Goal: Check status: Check status

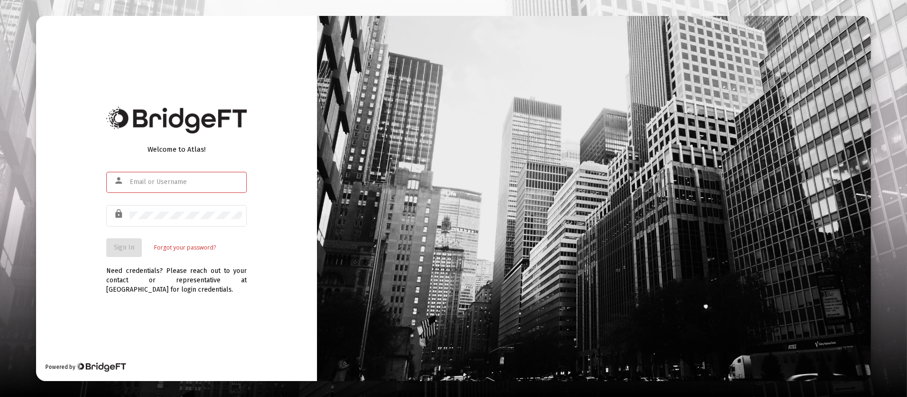
type input "[PERSON_NAME][EMAIL_ADDRESS][DOMAIN_NAME]"
click at [130, 255] on button "Sign In" at bounding box center [124, 247] width 36 height 19
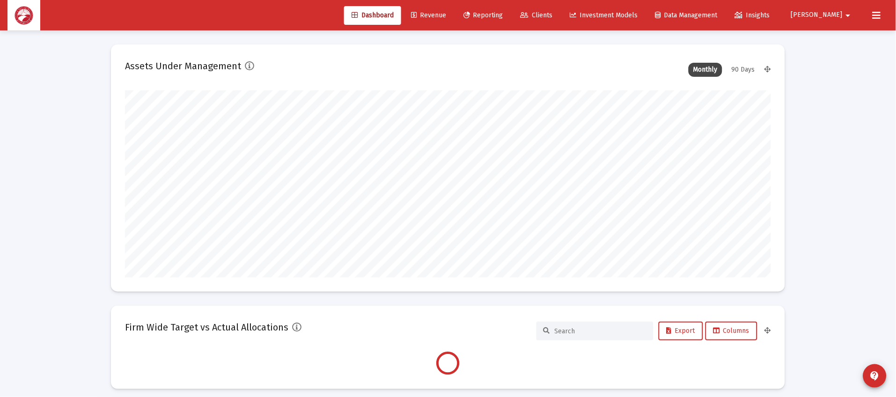
scroll to position [187, 646]
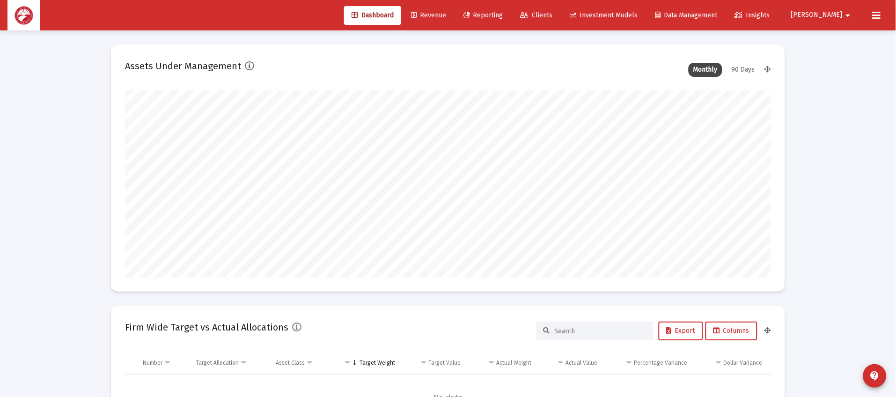
click at [560, 22] on link "Clients" at bounding box center [536, 15] width 47 height 19
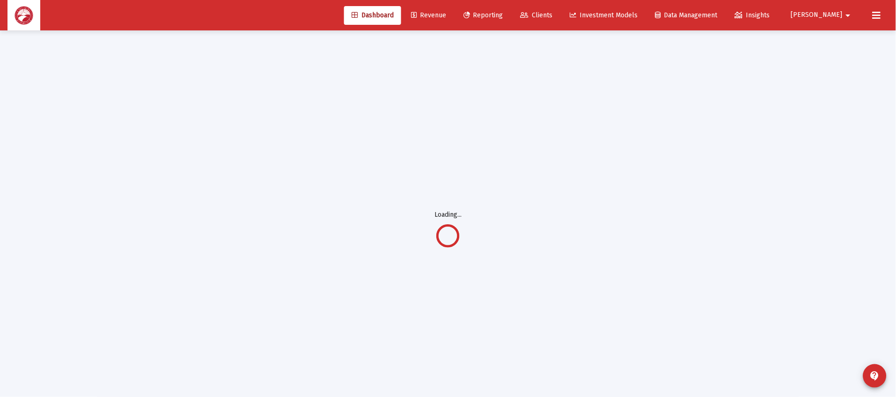
drag, startPoint x: 311, startPoint y: 0, endPoint x: 276, endPoint y: 4, distance: 35.3
click at [276, 4] on div "Dashboard Revenue Reporting Clients Investment Models Data Management Insights …" at bounding box center [447, 15] width 881 height 30
click at [553, 15] on span "Clients" at bounding box center [537, 15] width 32 height 8
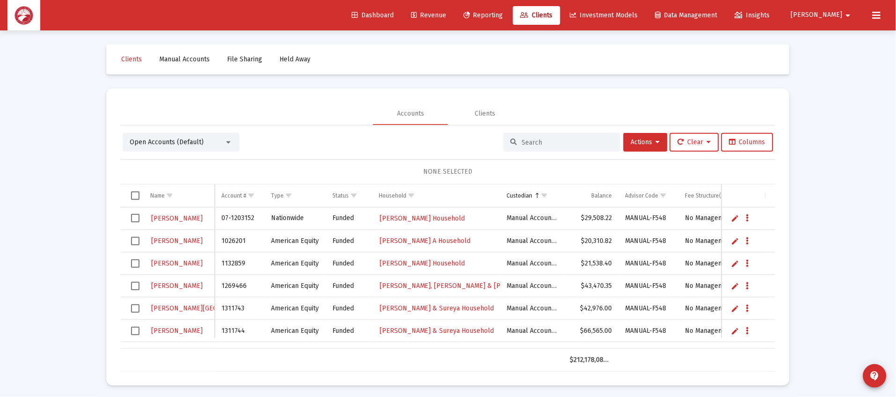
click at [583, 139] on input at bounding box center [568, 143] width 92 height 8
type input "khal"
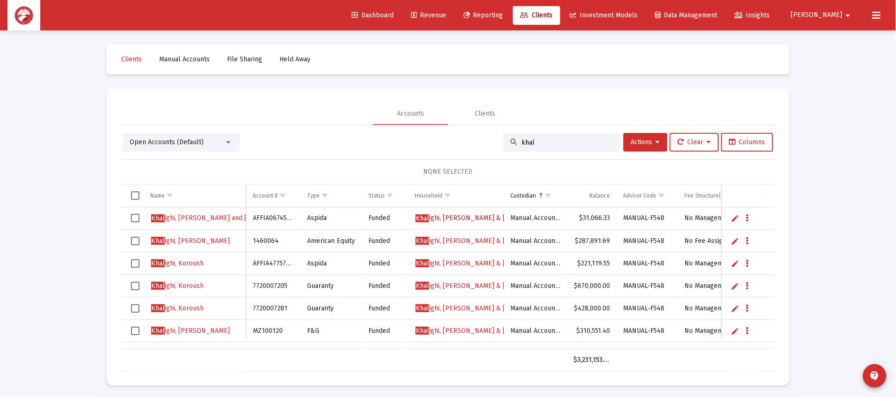
click at [477, 218] on span "Khal ighi, [PERSON_NAME] & [PERSON_NAME]" at bounding box center [485, 218] width 139 height 8
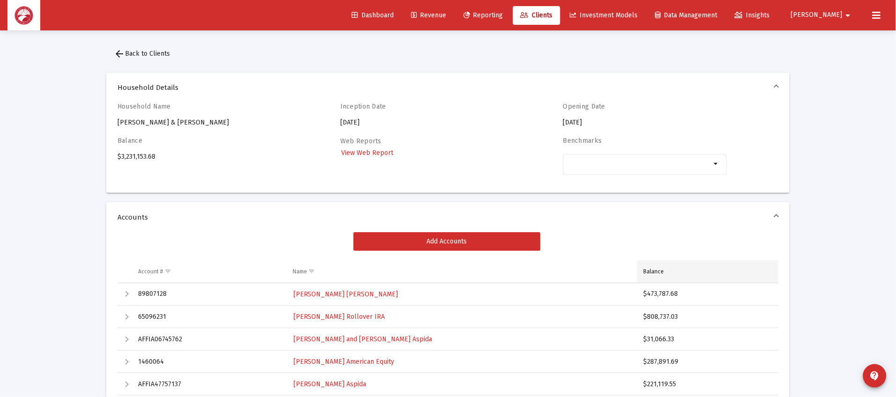
scroll to position [140, 0]
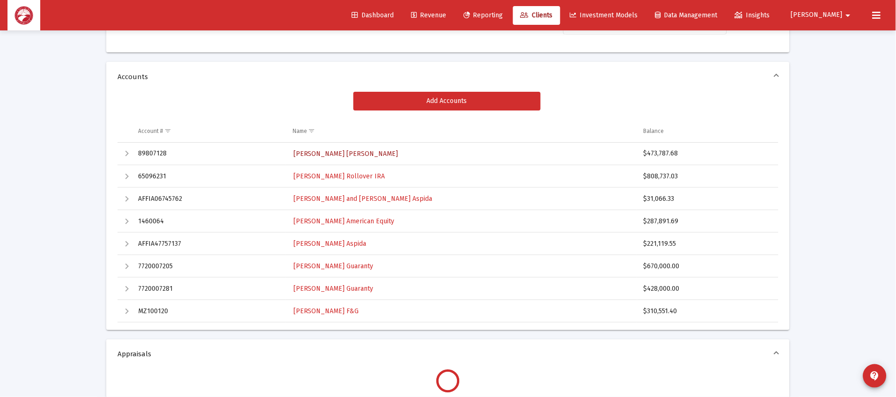
click at [338, 153] on span "[PERSON_NAME] [PERSON_NAME]" at bounding box center [346, 154] width 105 height 8
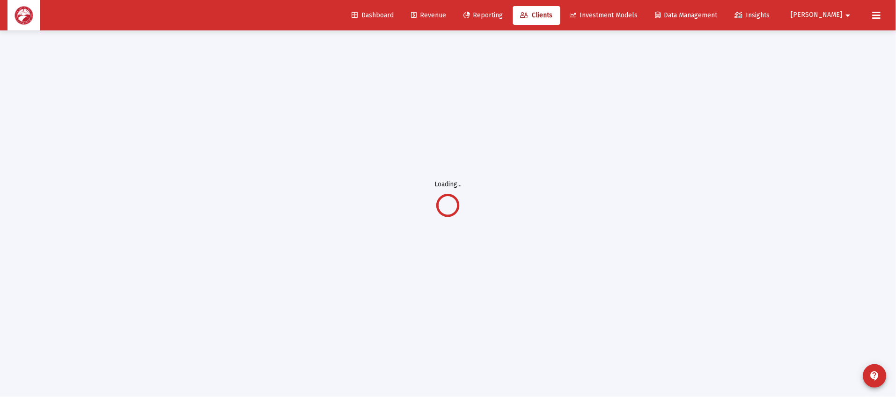
scroll to position [30, 0]
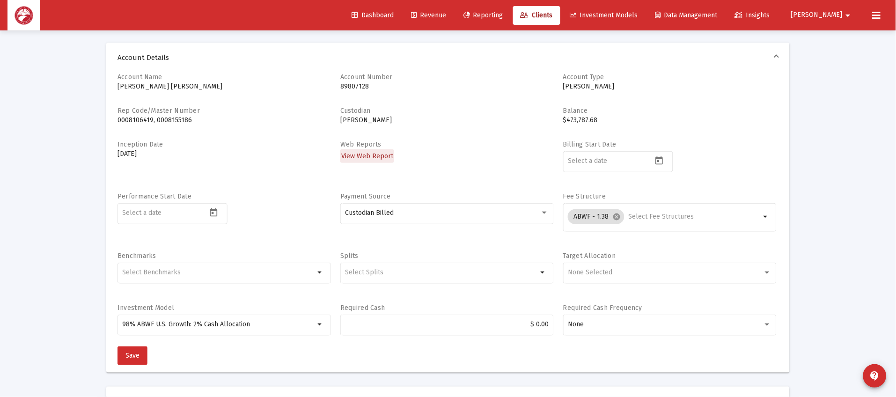
click at [380, 153] on span "View Web Report" at bounding box center [367, 156] width 52 height 8
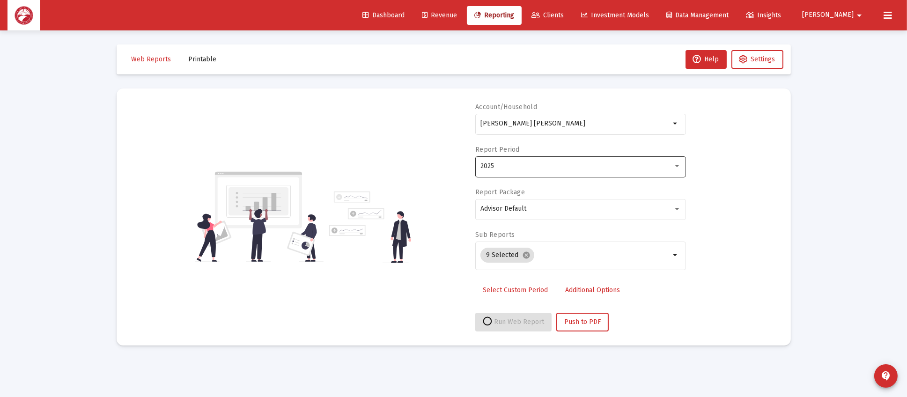
click at [497, 164] on div "2025" at bounding box center [576, 165] width 192 height 7
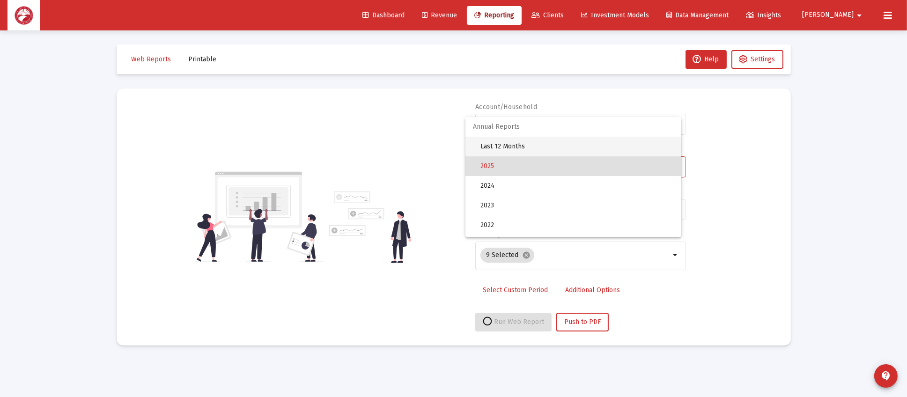
click at [508, 149] on span "Last 12 Months" at bounding box center [576, 147] width 193 height 20
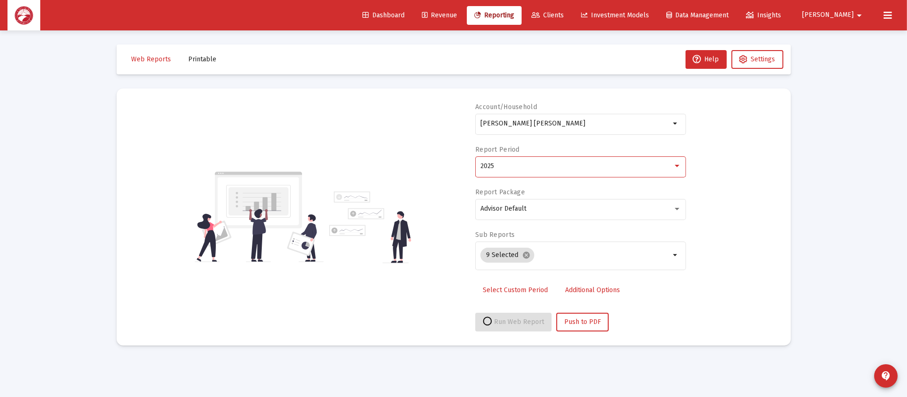
select select "View all"
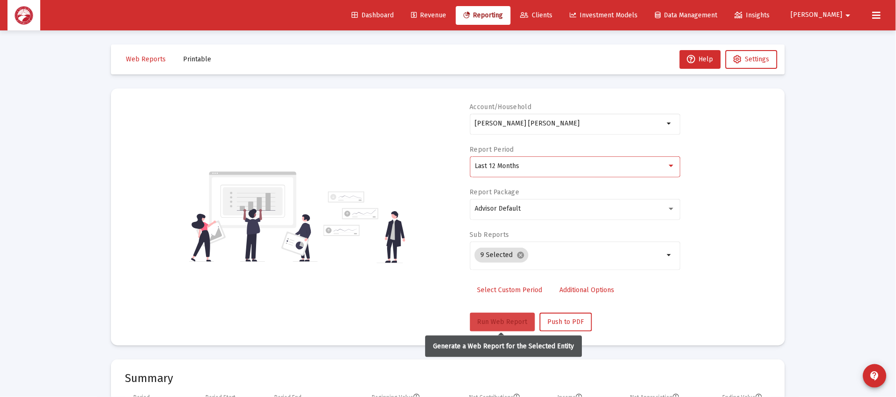
click at [481, 316] on button "Run Web Report" at bounding box center [502, 322] width 65 height 19
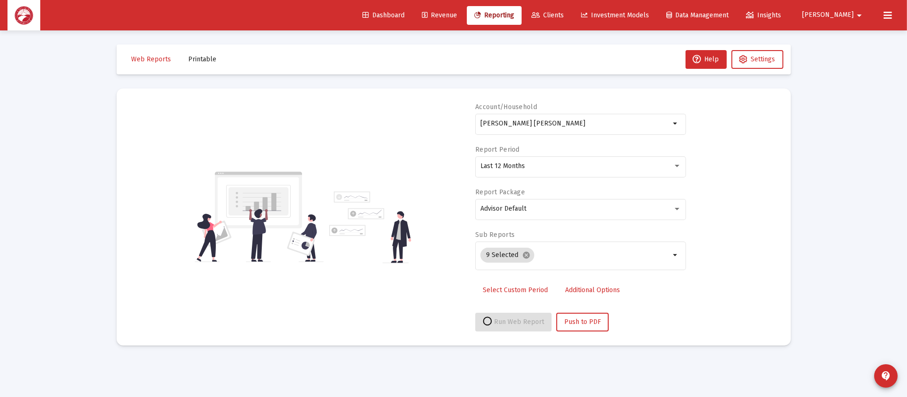
select select "View all"
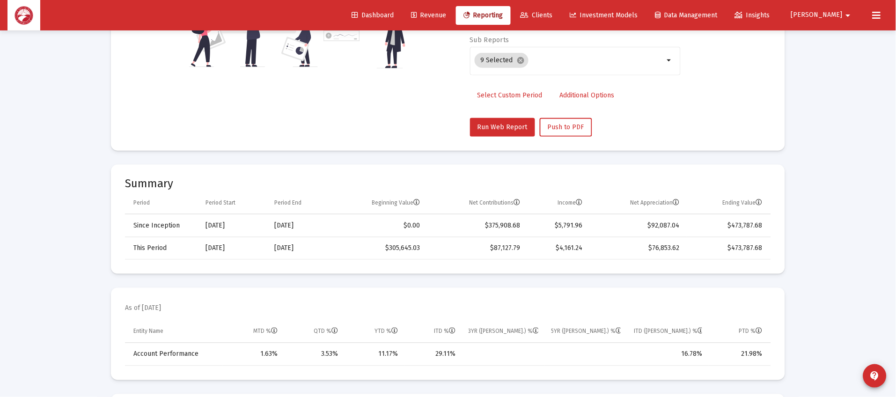
scroll to position [280, 0]
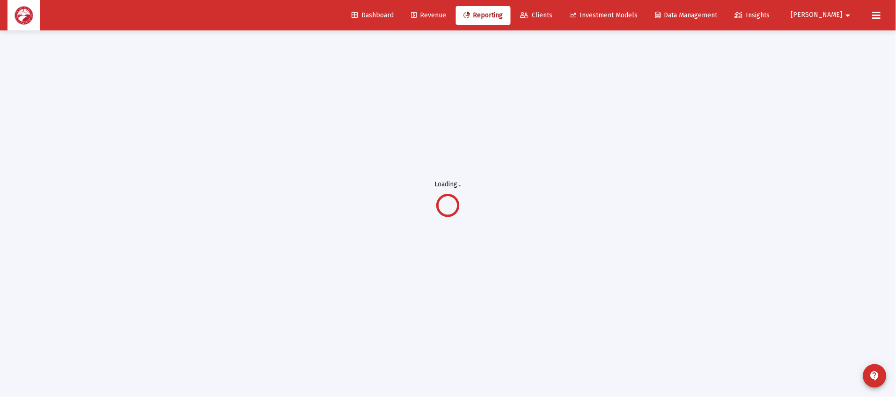
scroll to position [30, 0]
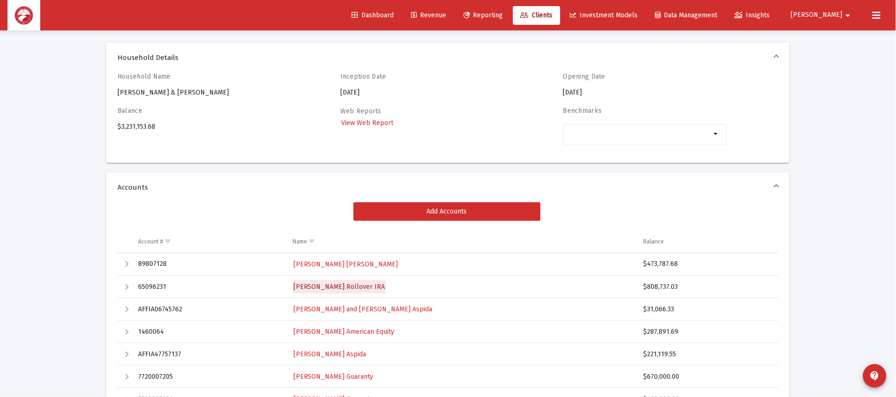
click at [340, 289] on span "[PERSON_NAME] Rollover IRA" at bounding box center [340, 287] width 92 height 8
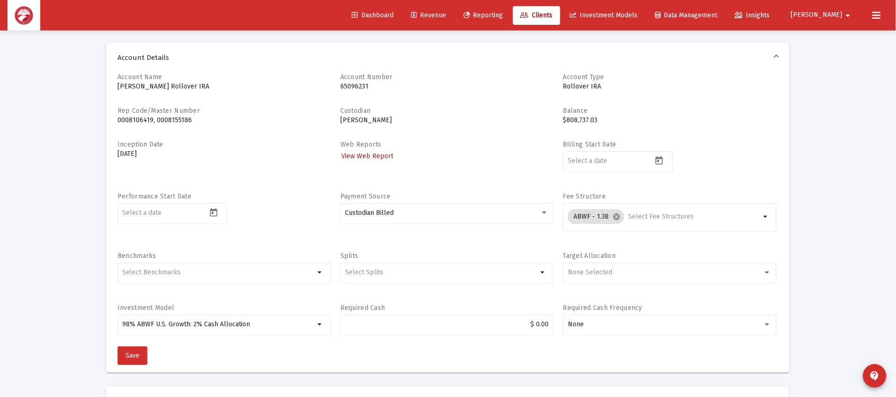
click at [378, 158] on span "View Web Report" at bounding box center [367, 156] width 52 height 8
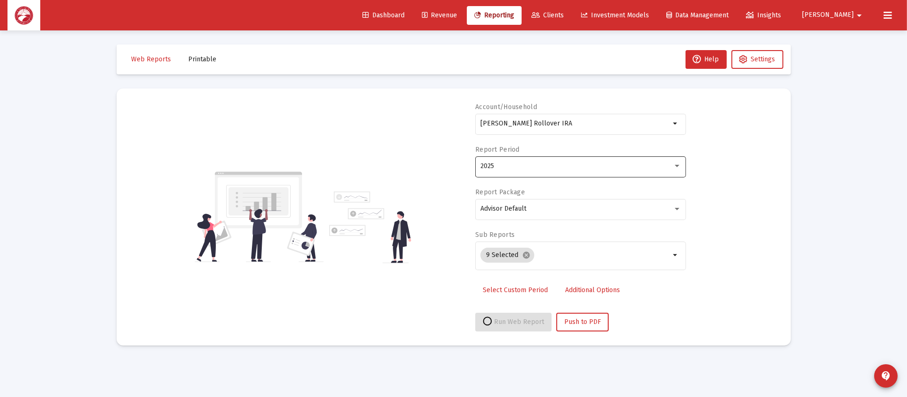
click at [510, 165] on div "2025" at bounding box center [576, 165] width 192 height 7
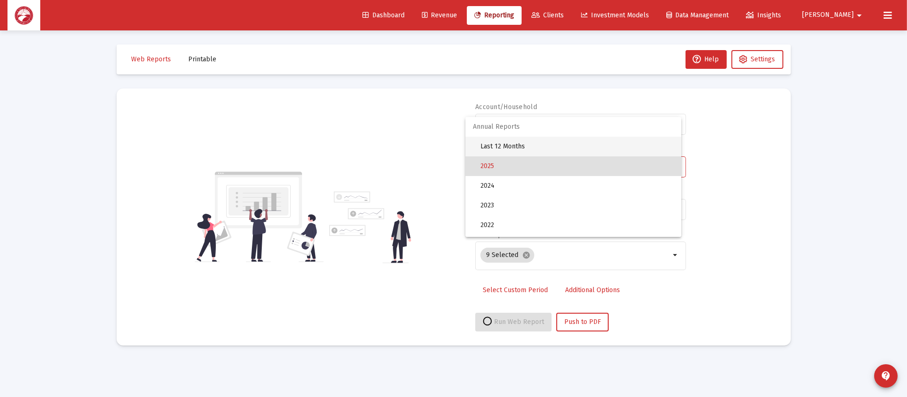
click at [544, 148] on span "Last 12 Months" at bounding box center [576, 147] width 193 height 20
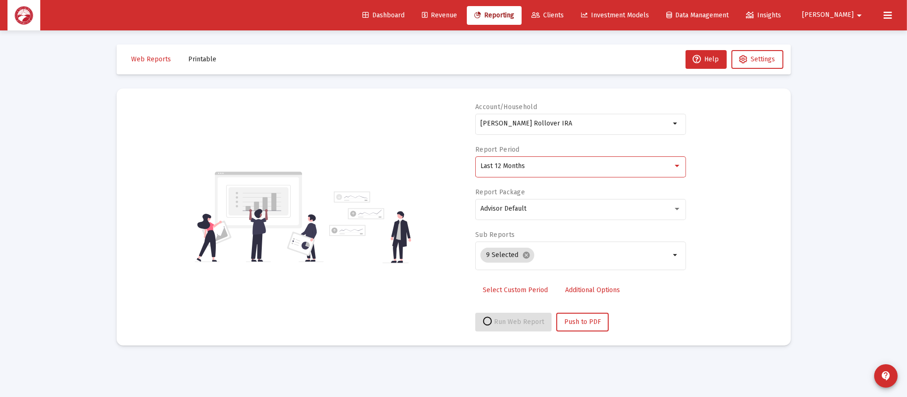
select select "View all"
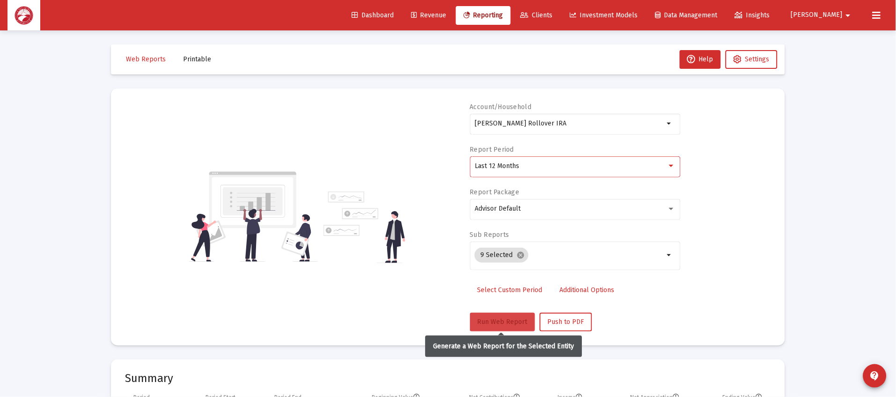
click at [494, 327] on button "Run Web Report" at bounding box center [502, 322] width 65 height 19
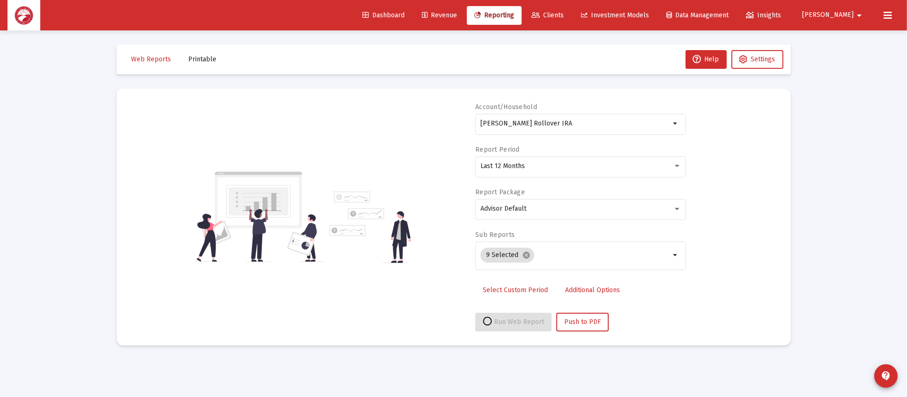
select select "View all"
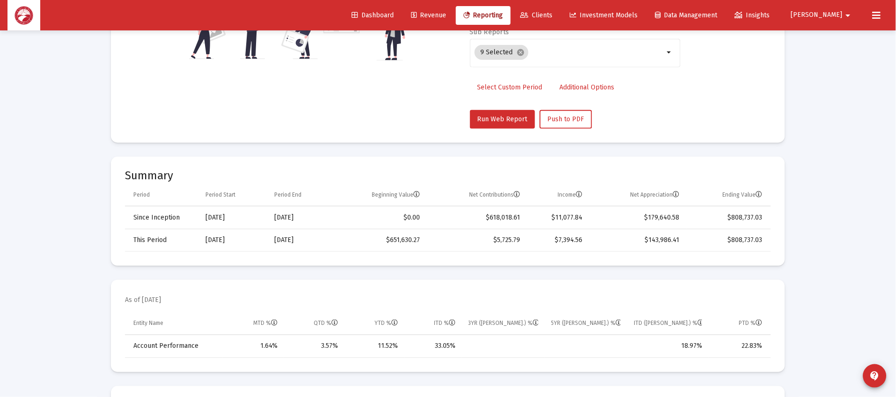
scroll to position [210, 0]
